Goal: Task Accomplishment & Management: Manage account settings

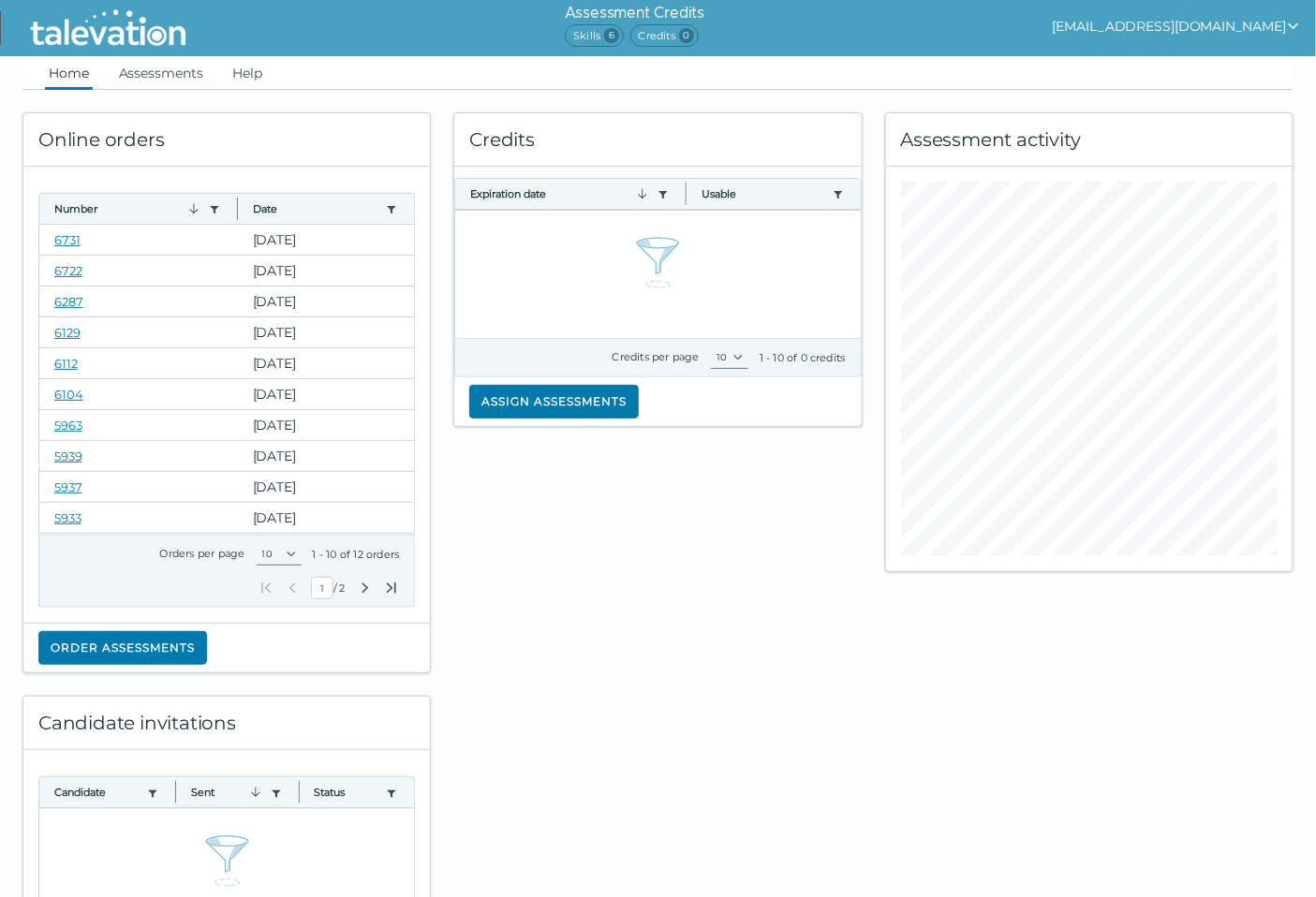
click at [1188, 23] on button "[EMAIL_ADDRESS][DOMAIN_NAME]" at bounding box center [1177, 26] width 248 height 22
click at [1239, 69] on div "Sign out" at bounding box center [1184, 63] width 111 height 22
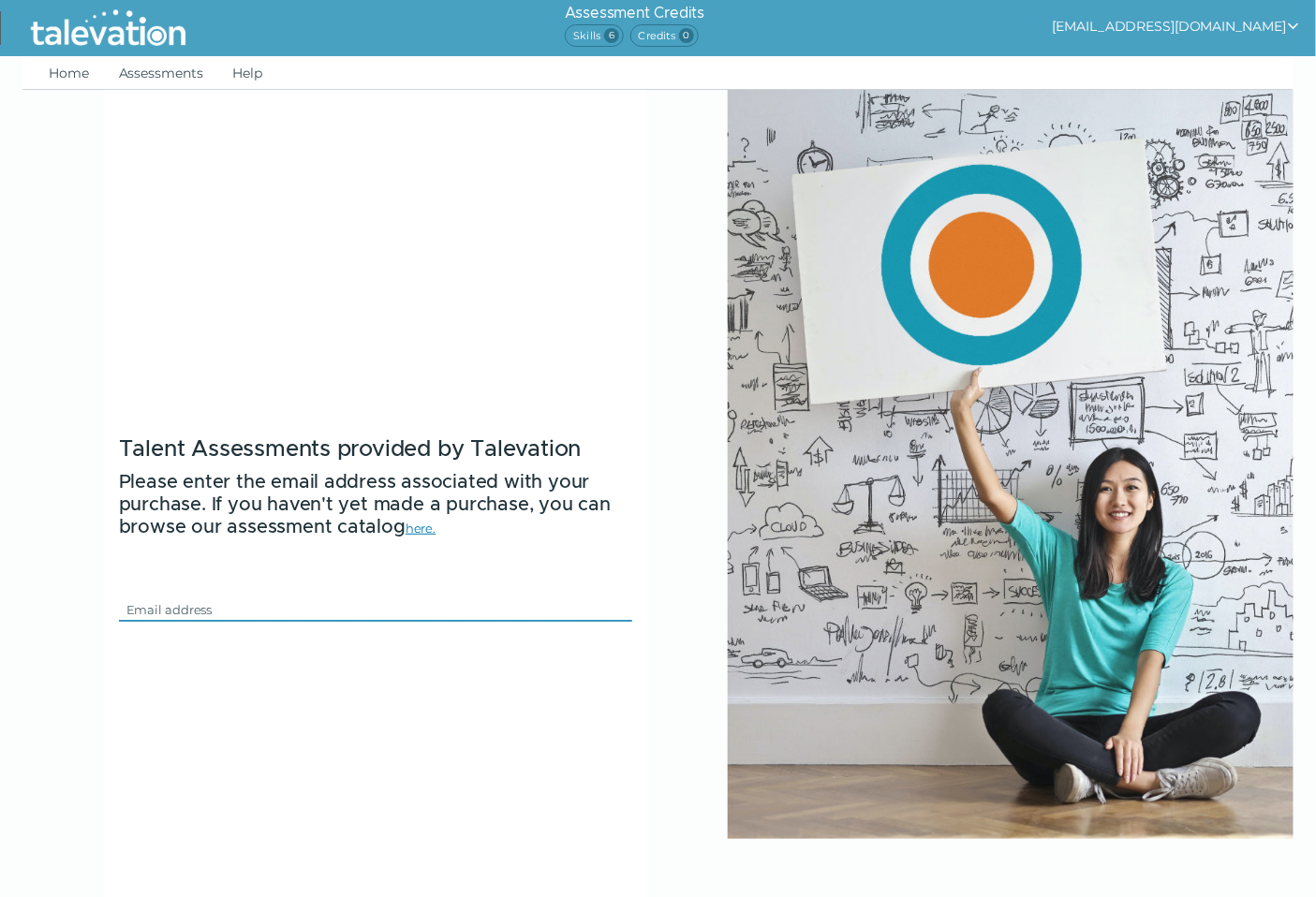
click at [405, 599] on input "Email" at bounding box center [365, 609] width 491 height 22
type input "[EMAIL_ADDRESS][DOMAIN_NAME]"
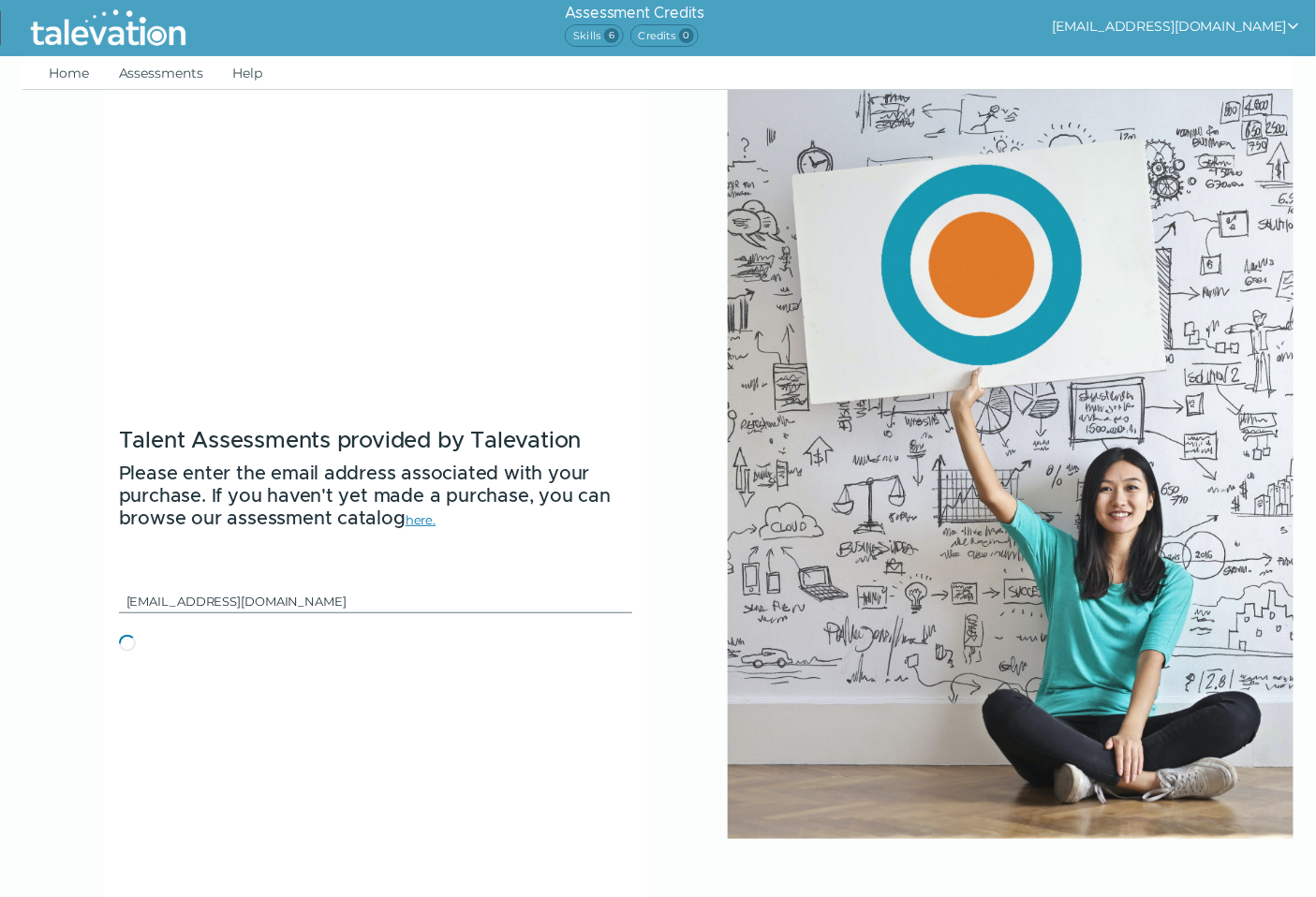
click at [457, 657] on form "Talent Assessments provided by Talevation Please enter the email address associ…" at bounding box center [375, 538] width 543 height 897
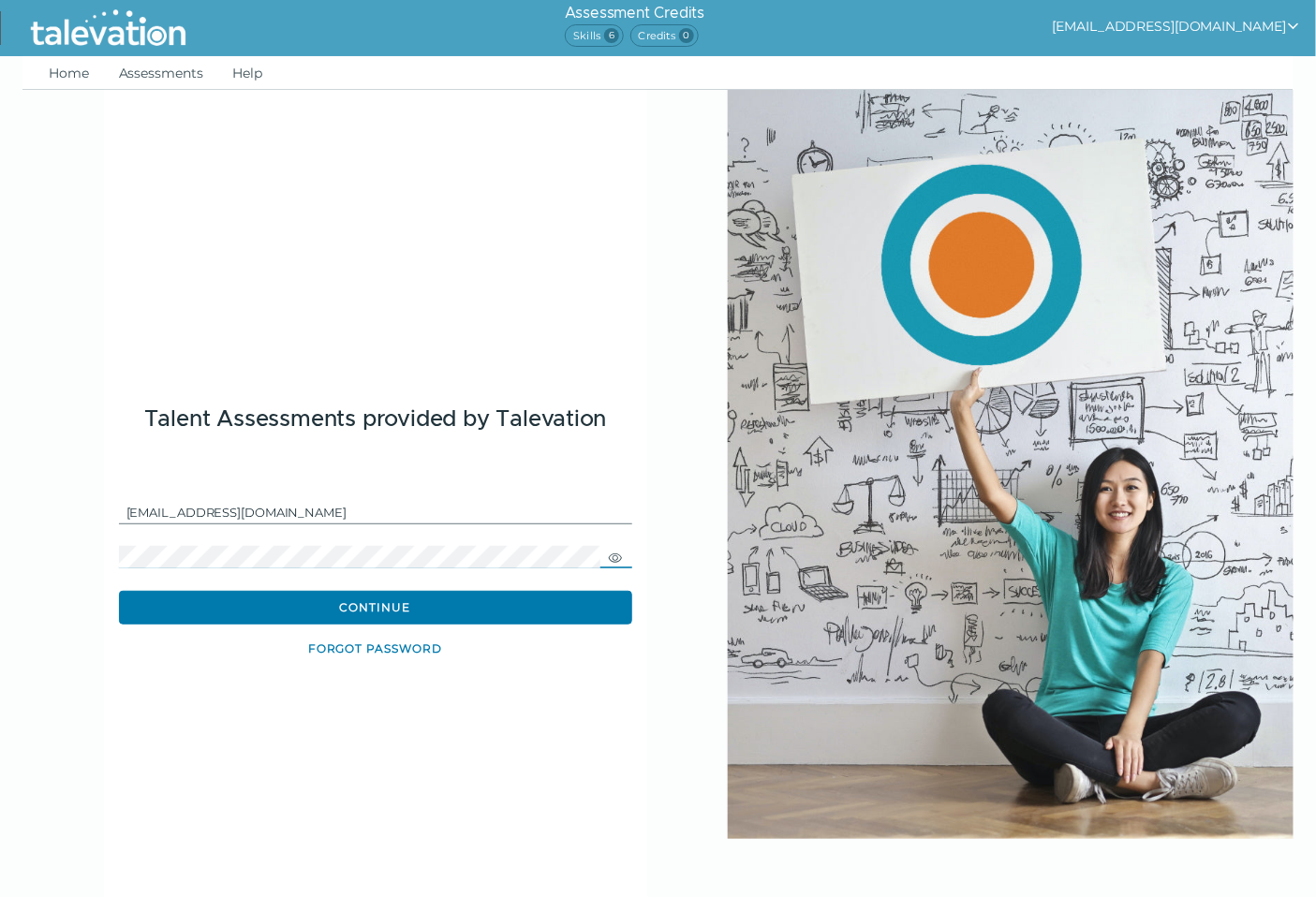
click at [619, 560] on icon "button" at bounding box center [616, 558] width 15 height 15
